Goal: Task Accomplishment & Management: Use online tool/utility

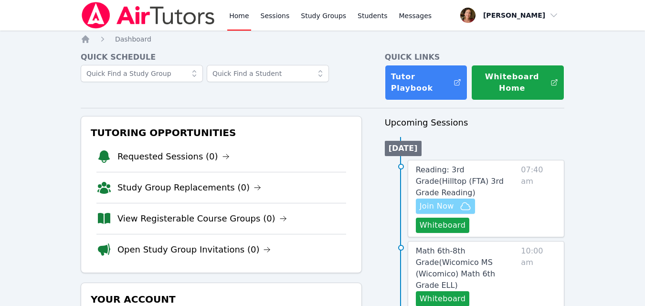
click at [460, 201] on icon "button" at bounding box center [465, 206] width 11 height 11
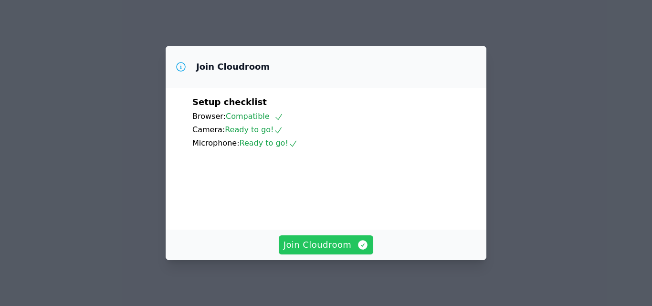
click at [346, 246] on span "Join Cloudroom" at bounding box center [326, 244] width 85 height 13
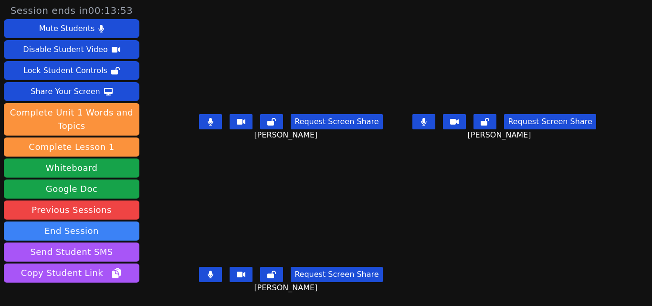
scroll to position [59, 0]
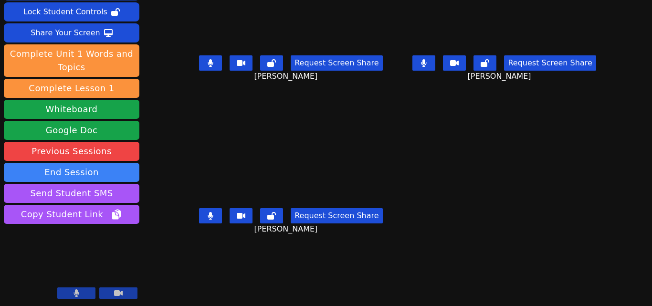
click at [80, 287] on video at bounding box center [72, 264] width 136 height 76
click at [79, 296] on icon at bounding box center [77, 293] width 6 height 8
click at [79, 296] on icon at bounding box center [77, 293] width 10 height 8
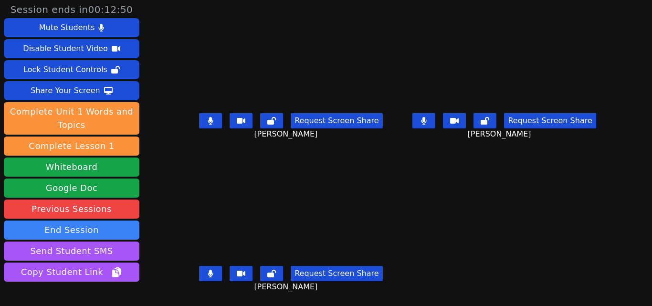
scroll to position [0, 0]
